Goal: Check status: Check status

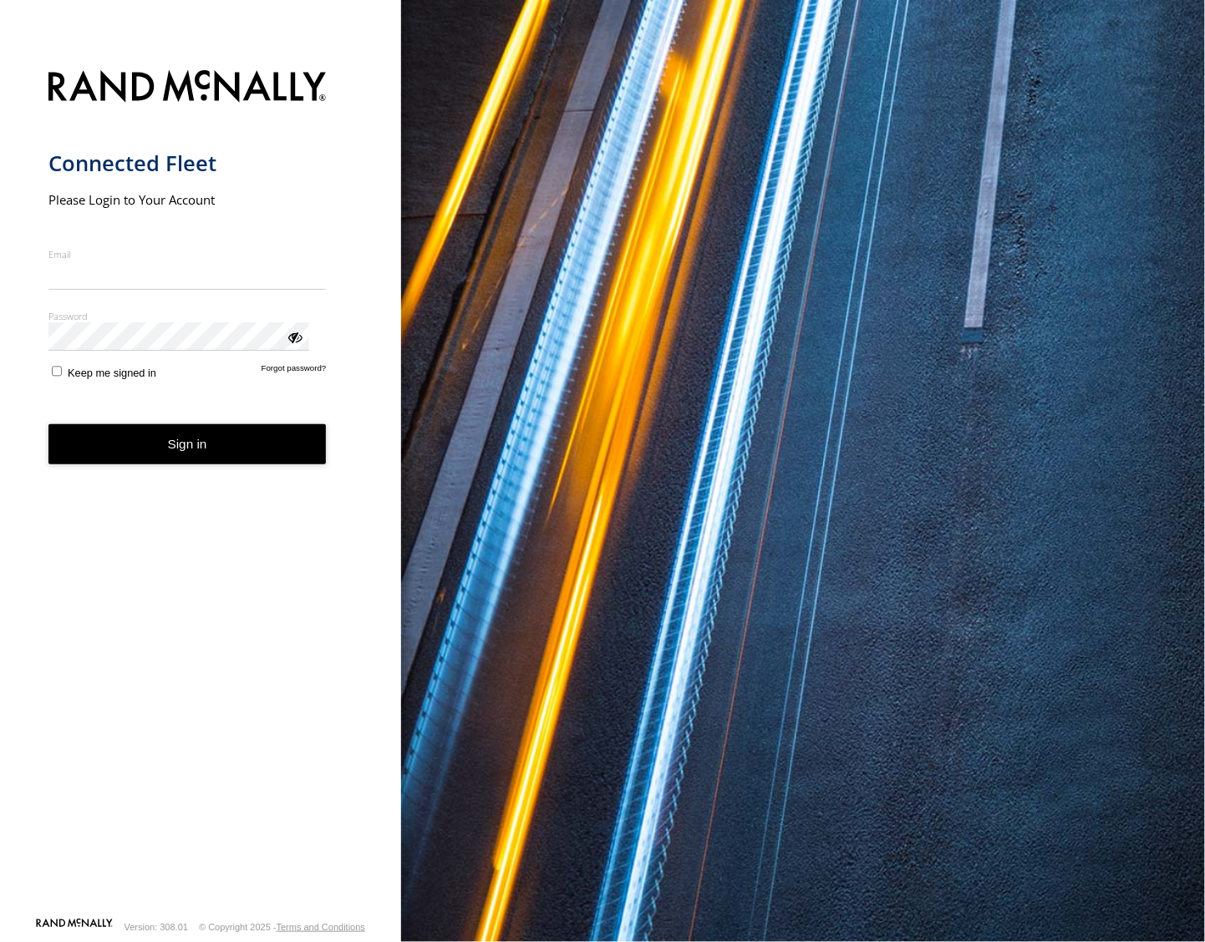
type input "**********"
click at [130, 439] on button "Sign in" at bounding box center [187, 444] width 278 height 41
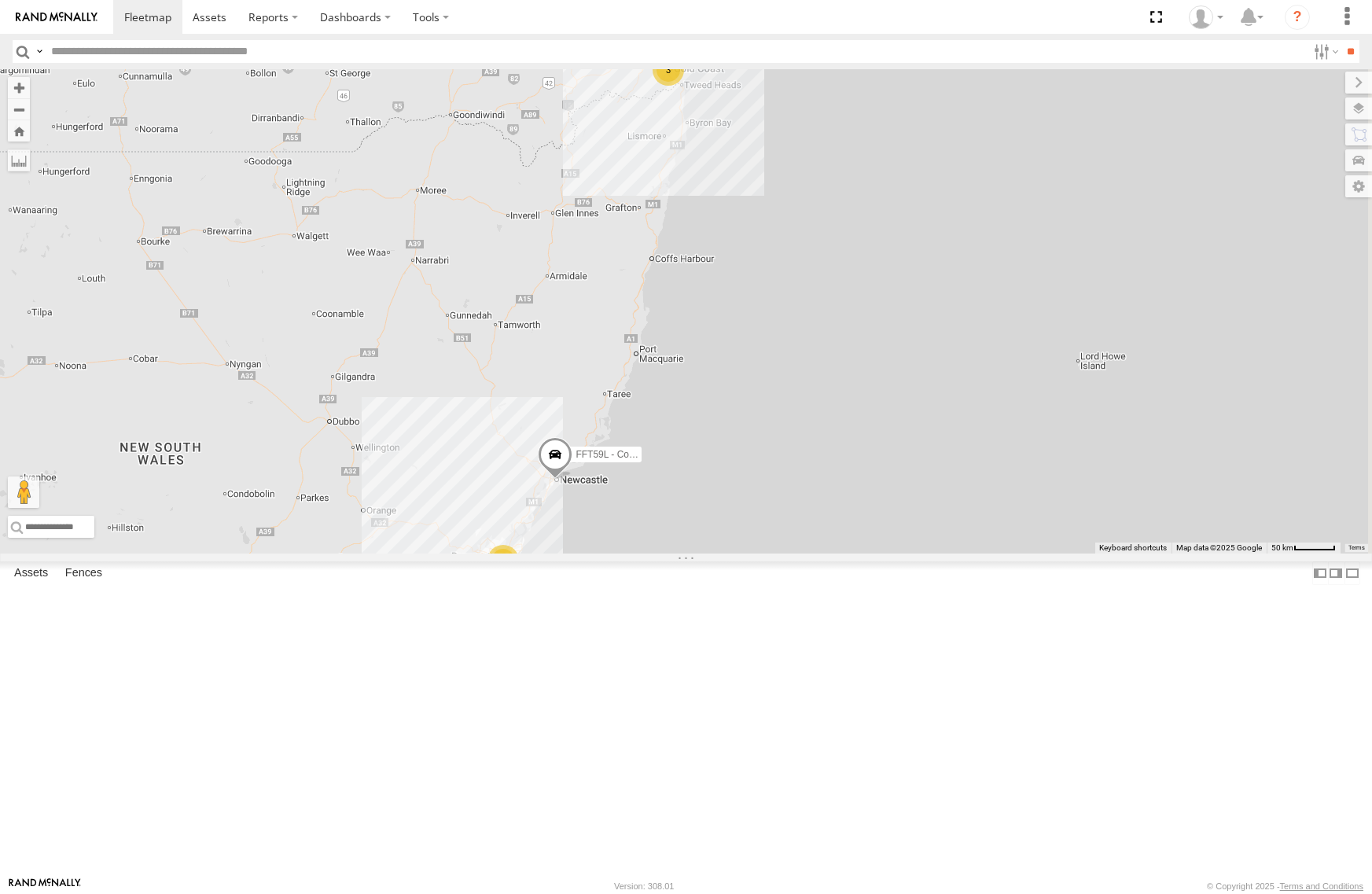
drag, startPoint x: 963, startPoint y: 339, endPoint x: 857, endPoint y: 328, distance: 106.6
click at [857, 328] on div "2 FFT59L - Corolla Hatch [PERSON_NAME] 3" at bounding box center [686, 311] width 1372 height 485
